Goal: Navigation & Orientation: Find specific page/section

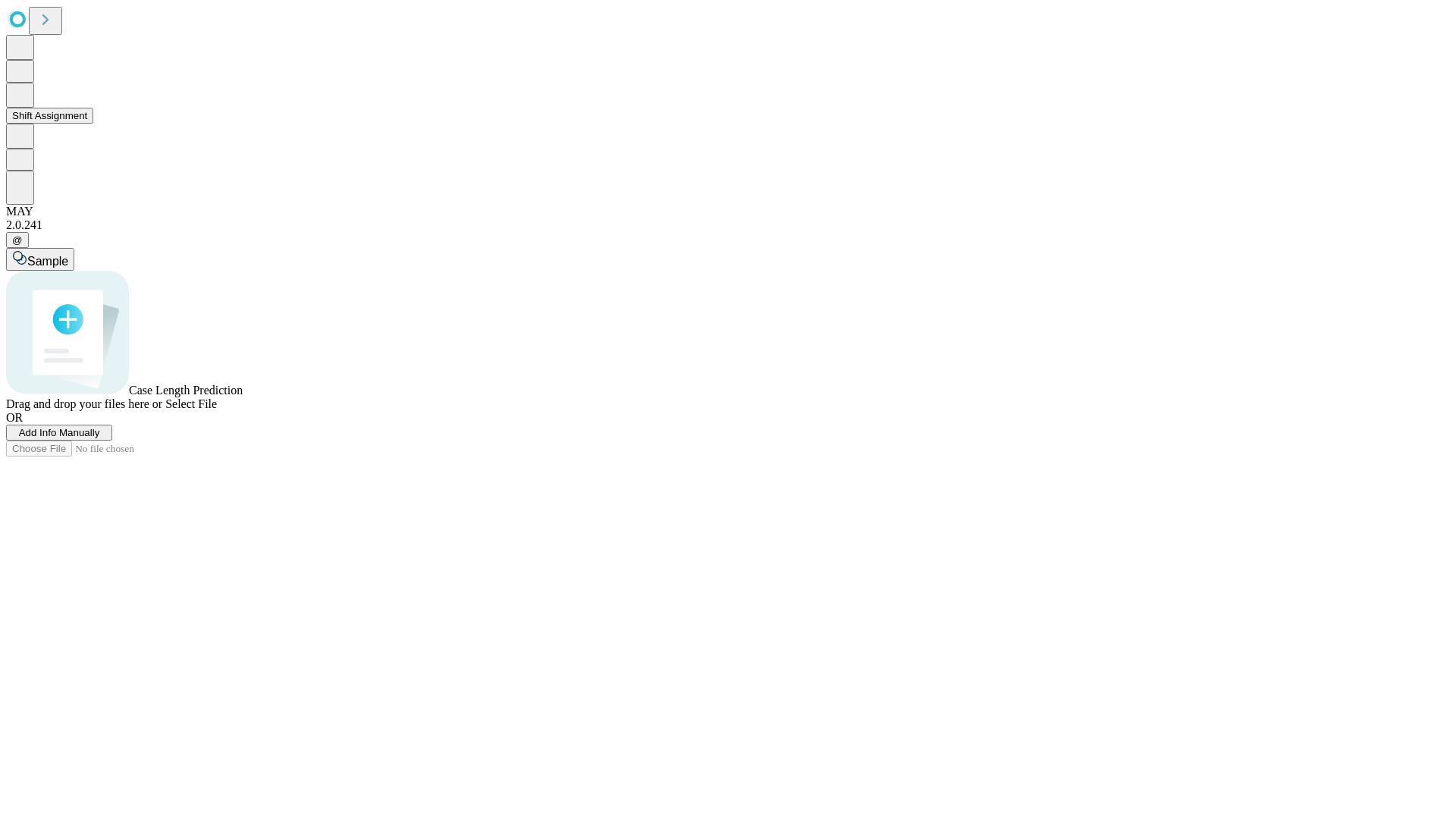
click at [93, 123] on button "Shift Assignment" at bounding box center [50, 116] width 87 height 16
